Goal: Browse casually

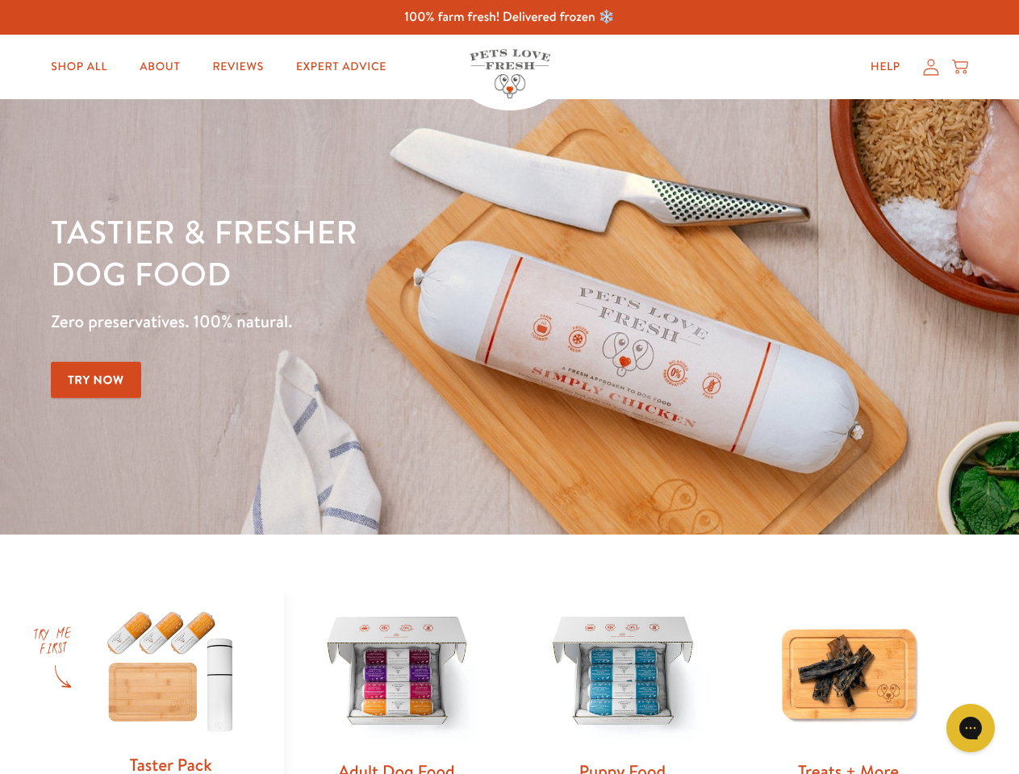
click at [509, 387] on div "Tastier & fresher dog food Zero preservatives. 100% natural. Try Now" at bounding box center [356, 317] width 611 height 213
click at [970, 728] on icon "Gorgias live chat" at bounding box center [969, 727] width 15 height 15
